Goal: Obtain resource: Obtain resource

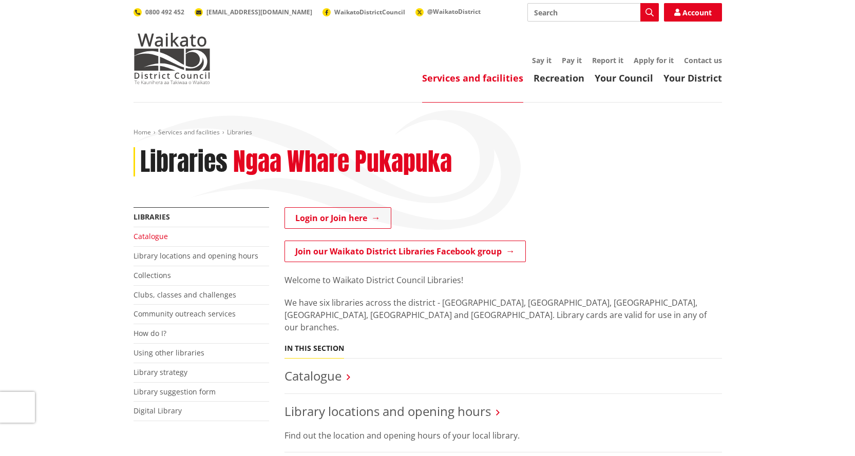
click at [150, 235] on link "Catalogue" at bounding box center [150, 237] width 34 height 10
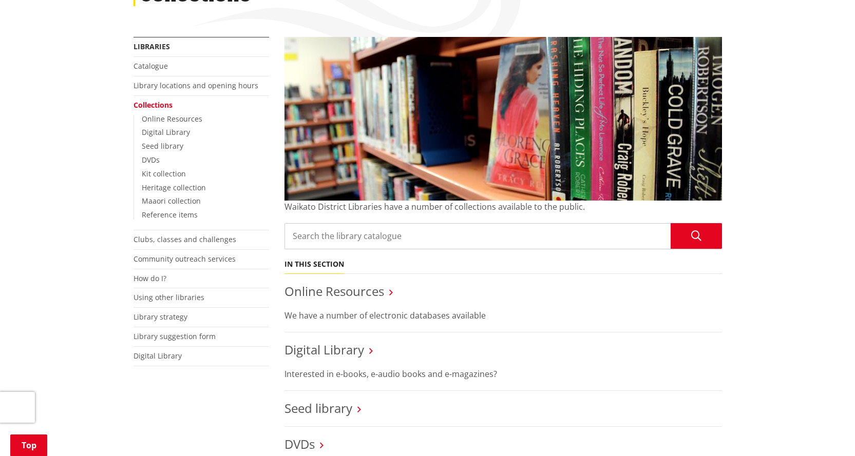
scroll to position [205, 0]
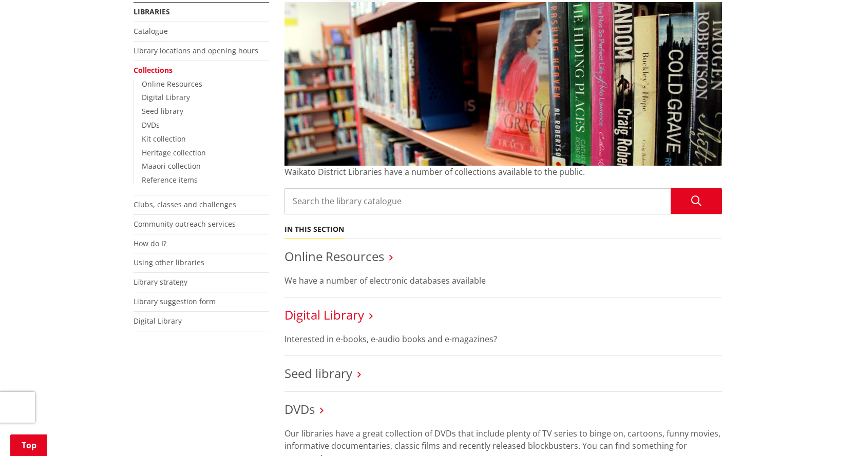
click at [348, 316] on link "Digital Library" at bounding box center [324, 314] width 80 height 17
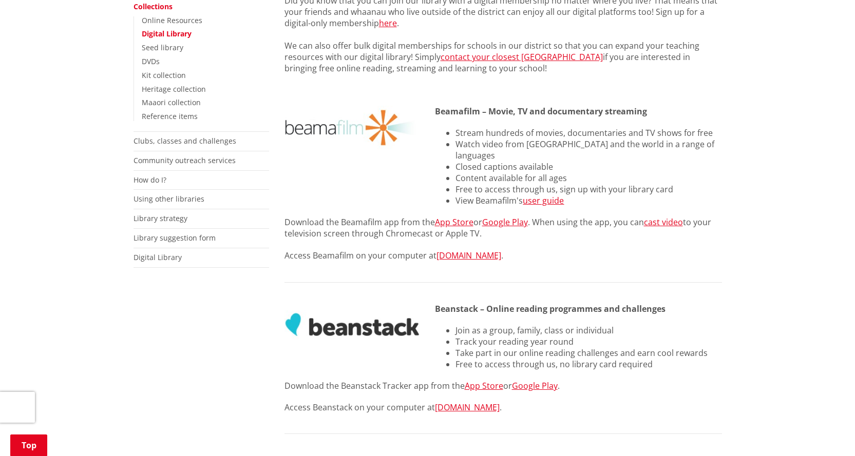
scroll to position [257, 0]
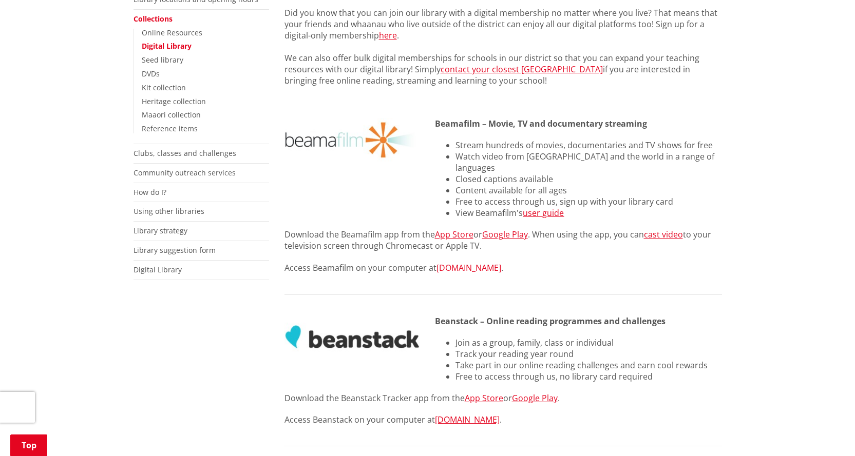
click at [469, 262] on link "Beamafilm.com" at bounding box center [468, 267] width 65 height 11
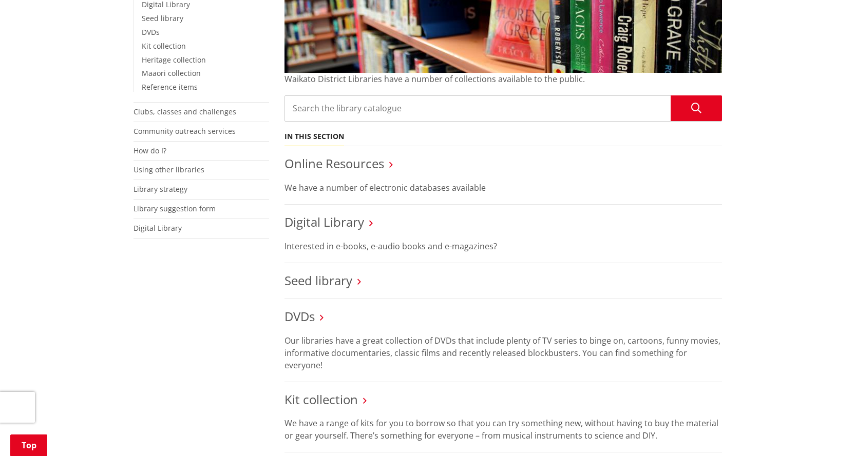
scroll to position [308, 0]
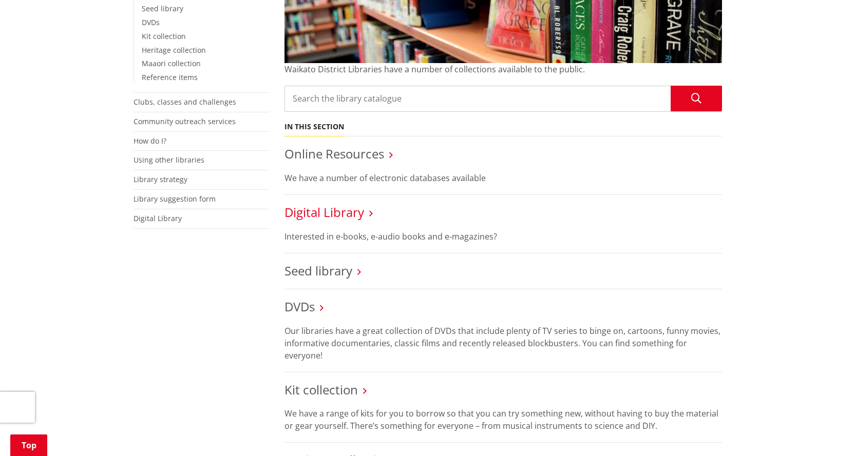
click at [338, 211] on link "Digital Library" at bounding box center [324, 212] width 80 height 17
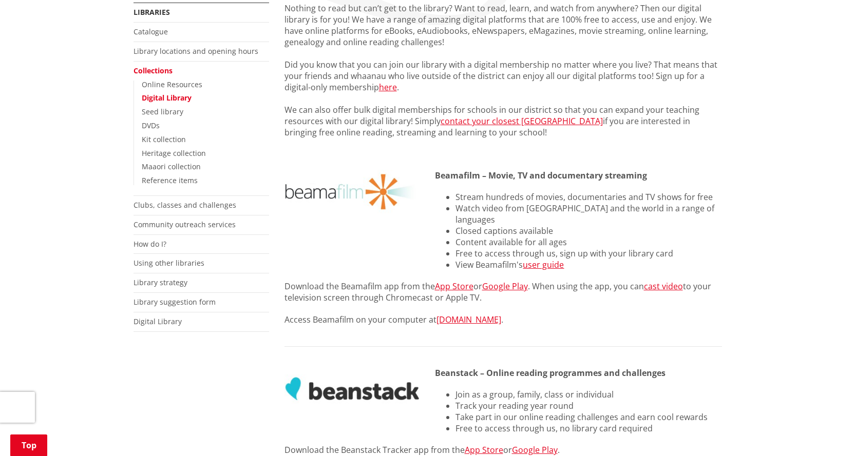
scroll to position [205, 0]
click at [453, 314] on link "Beamafilm.com" at bounding box center [468, 319] width 65 height 11
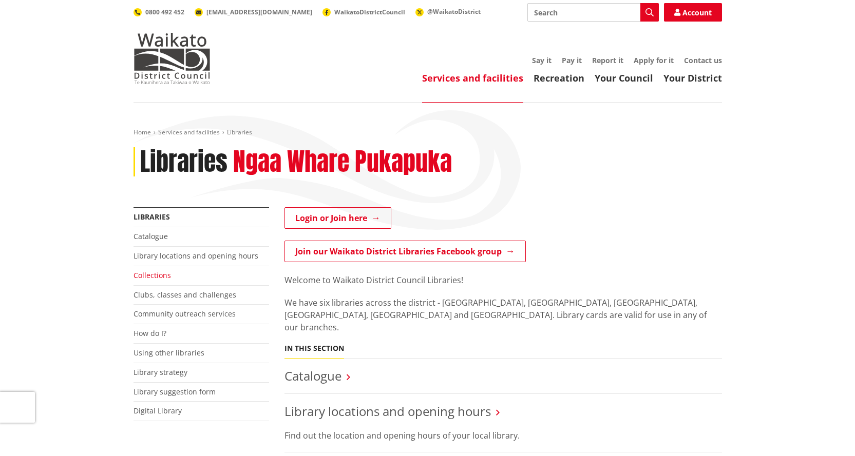
click at [161, 277] on link "Collections" at bounding box center [151, 276] width 37 height 10
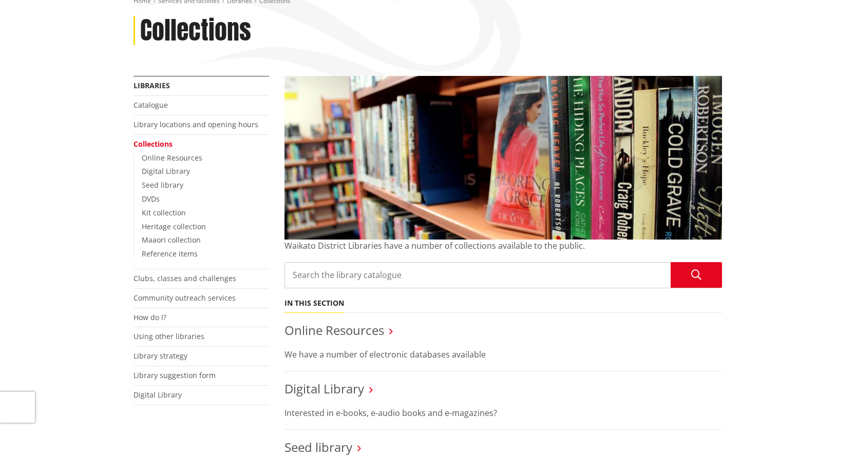
scroll to position [205, 0]
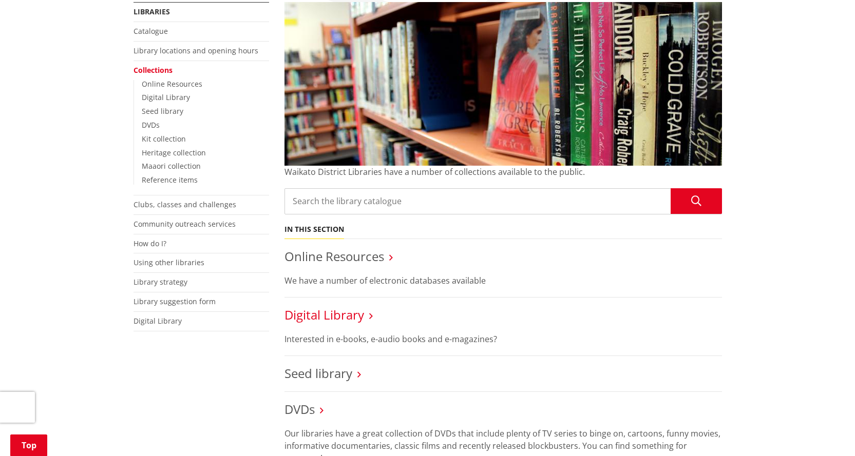
click at [314, 315] on link "Digital Library" at bounding box center [324, 314] width 80 height 17
